Goal: Browse casually

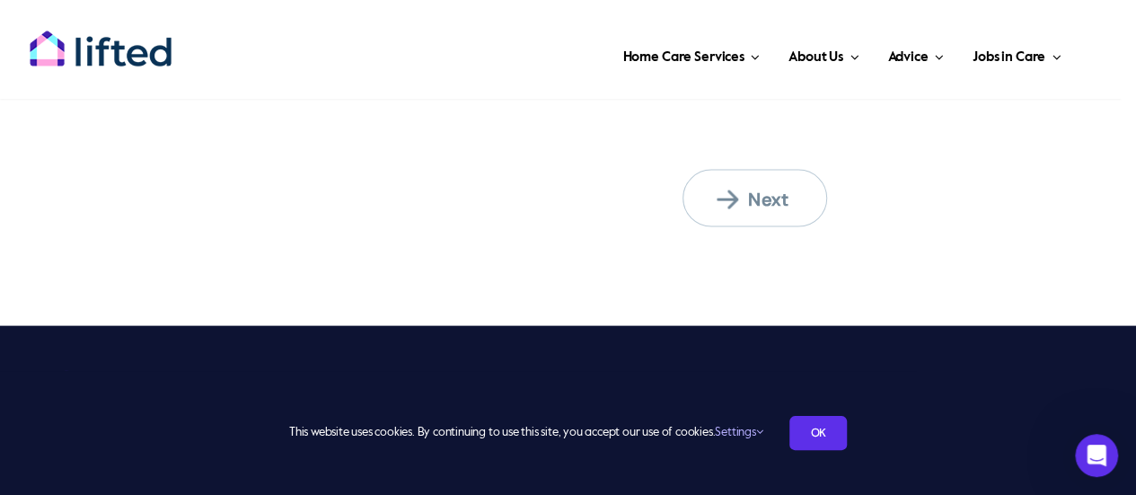
scroll to position [1796, 0]
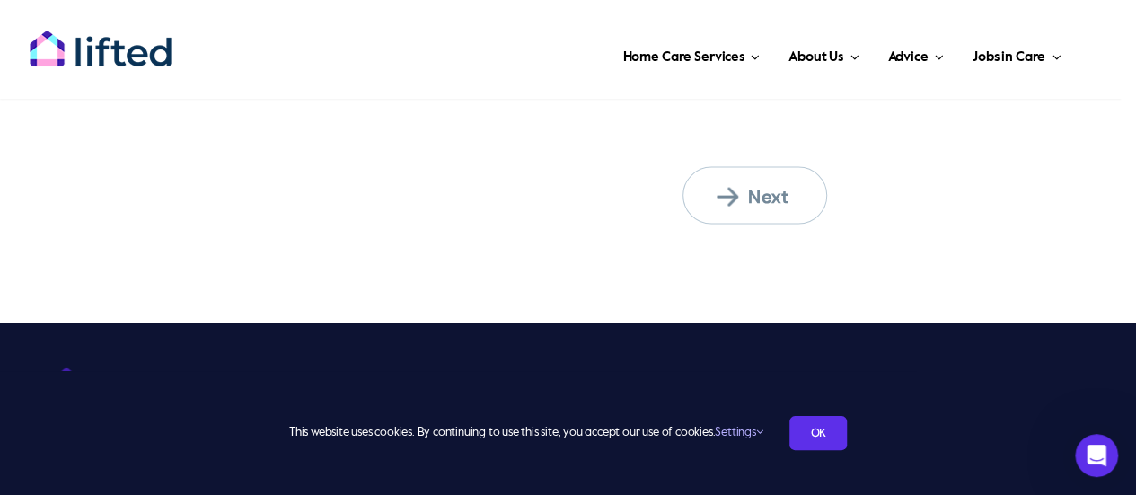
click at [737, 198] on span "Next" at bounding box center [766, 196] width 99 height 23
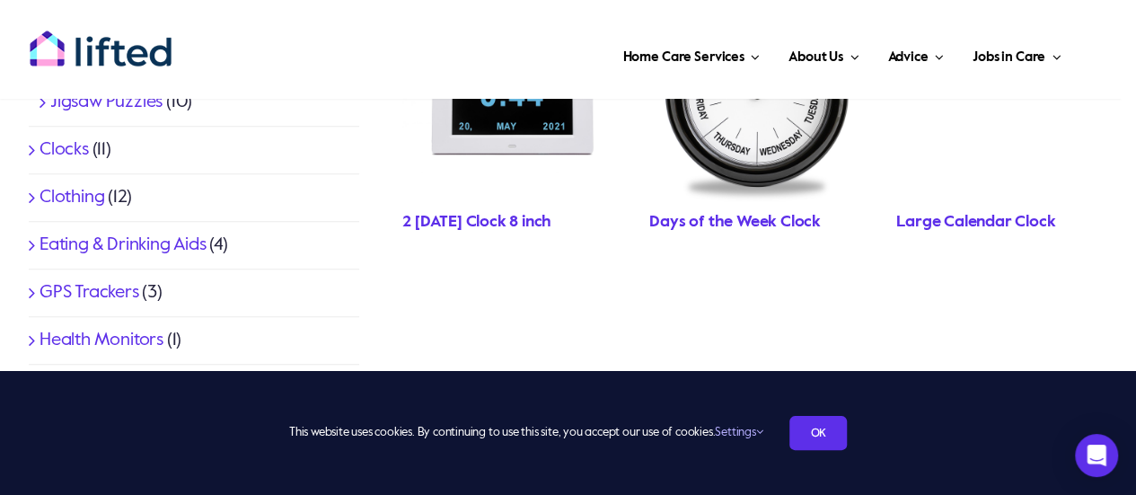
scroll to position [539, 0]
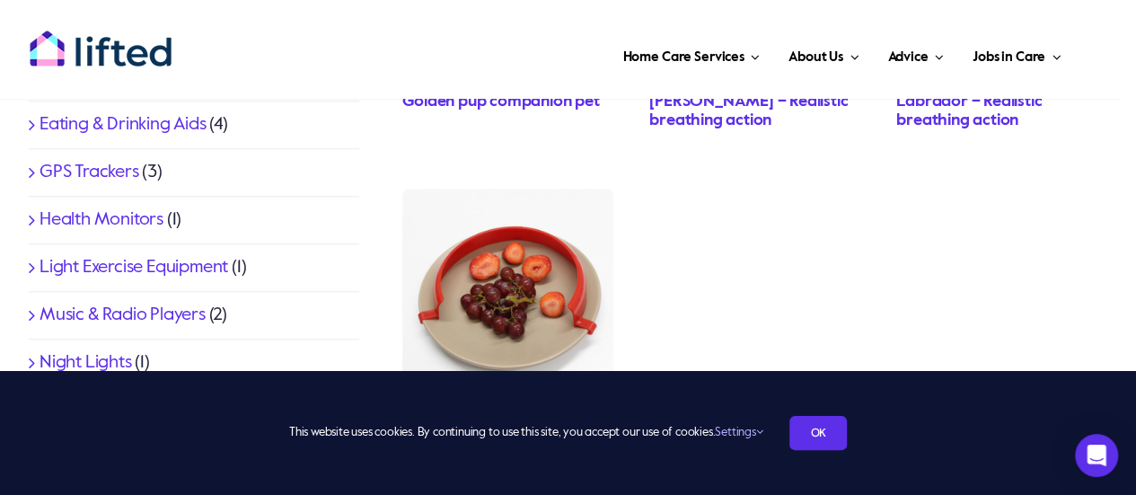
scroll to position [808, 0]
